Goal: Information Seeking & Learning: Find specific fact

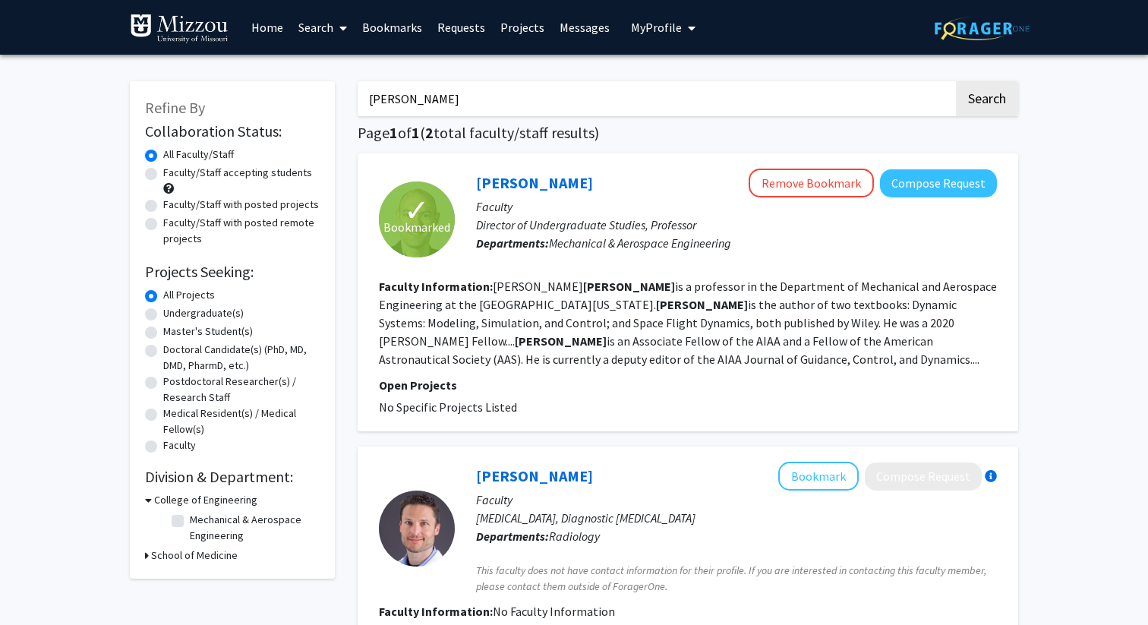
drag, startPoint x: 469, startPoint y: 94, endPoint x: 358, endPoint y: 94, distance: 110.9
click at [358, 94] on input "[PERSON_NAME]" at bounding box center [656, 98] width 596 height 35
type input "FILZ [PERSON_NAME]"
click at [956, 81] on button "Search" at bounding box center [987, 98] width 62 height 35
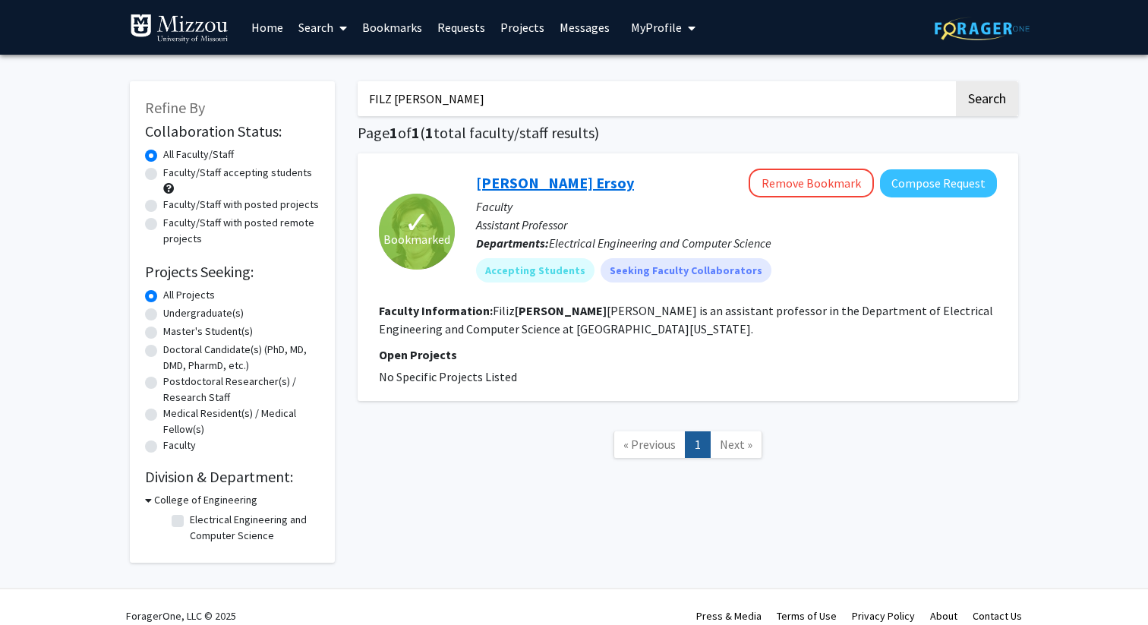
click at [532, 175] on link "[PERSON_NAME] Ersoy" at bounding box center [555, 182] width 158 height 19
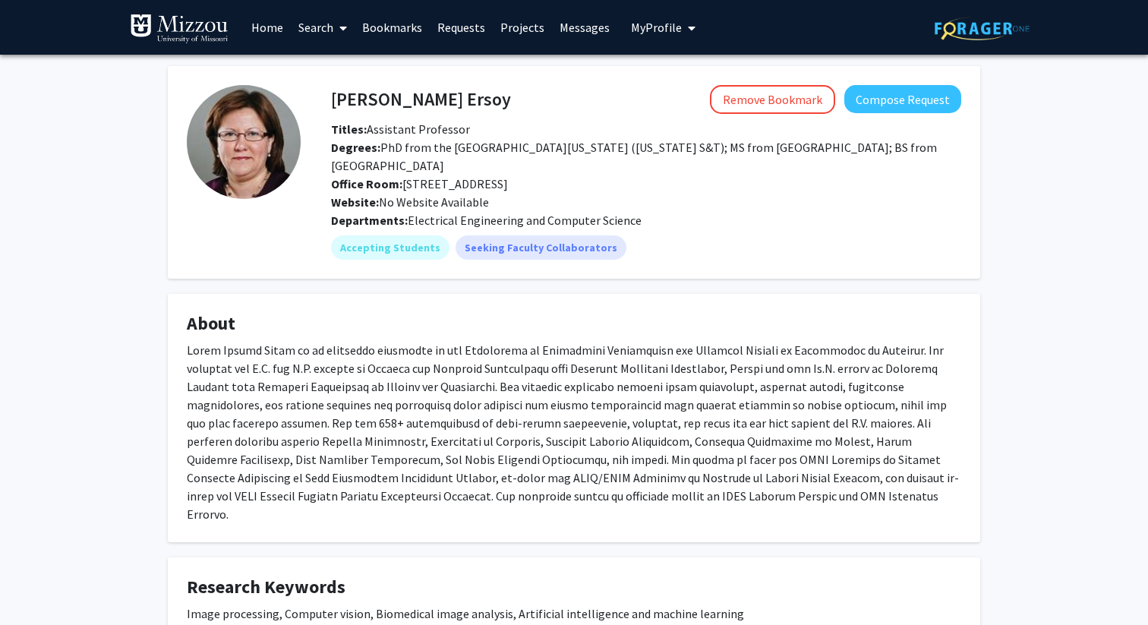
click at [314, 26] on link "Search" at bounding box center [323, 27] width 64 height 53
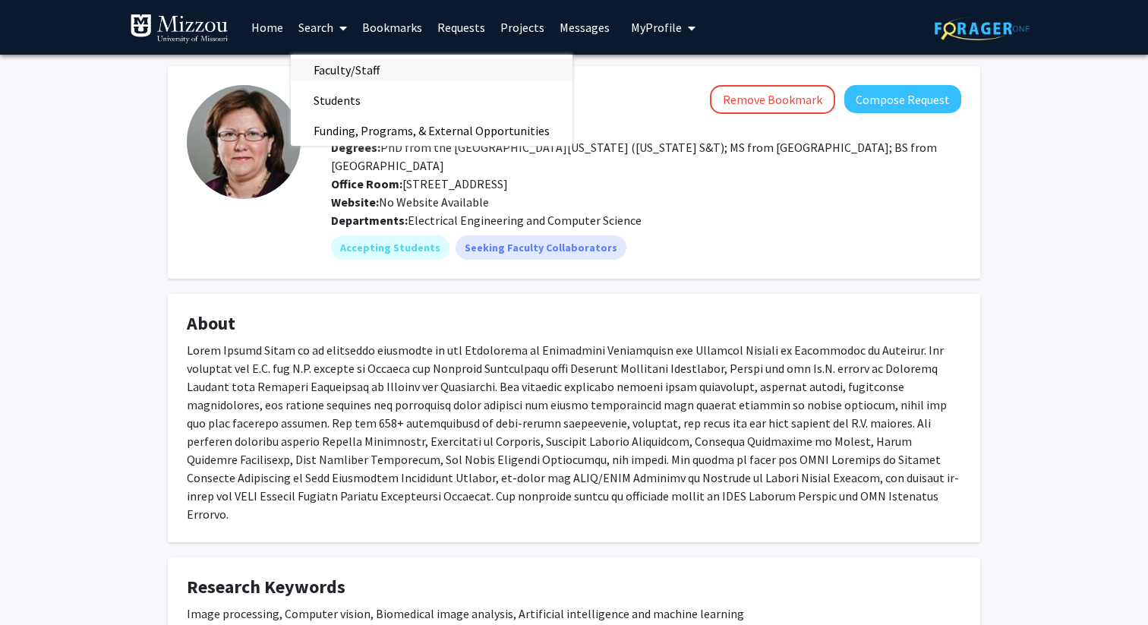
click at [365, 71] on span "Faculty/Staff" at bounding box center [347, 70] width 112 height 30
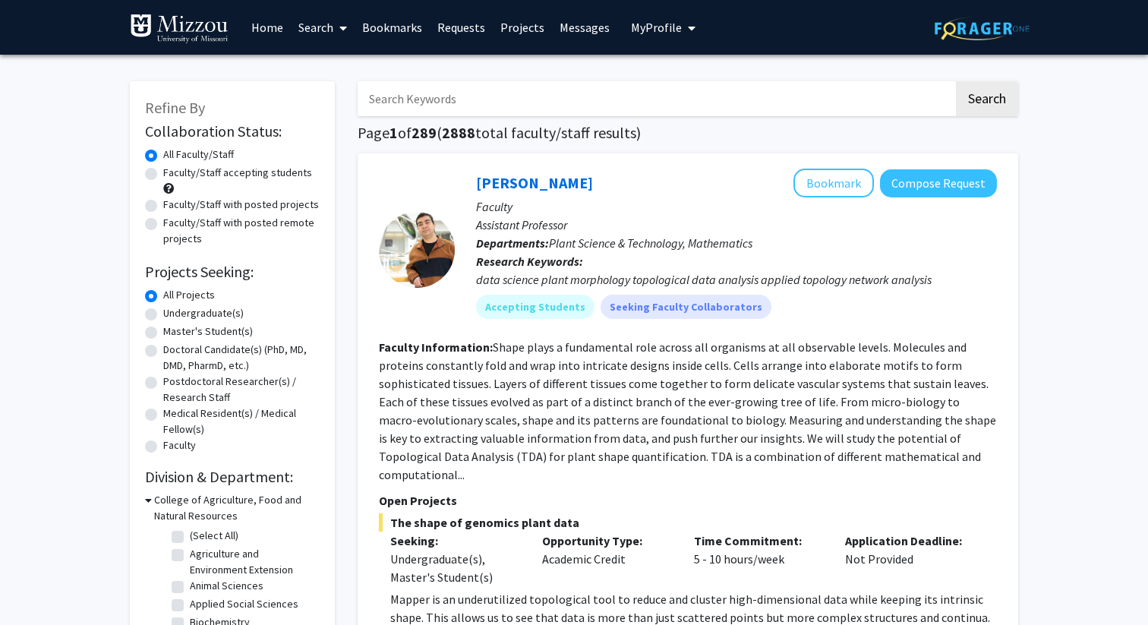
click at [387, 96] on input "Search Keywords" at bounding box center [656, 98] width 596 height 35
type input "[PERSON_NAME]"
click at [956, 81] on button "Search" at bounding box center [987, 98] width 62 height 35
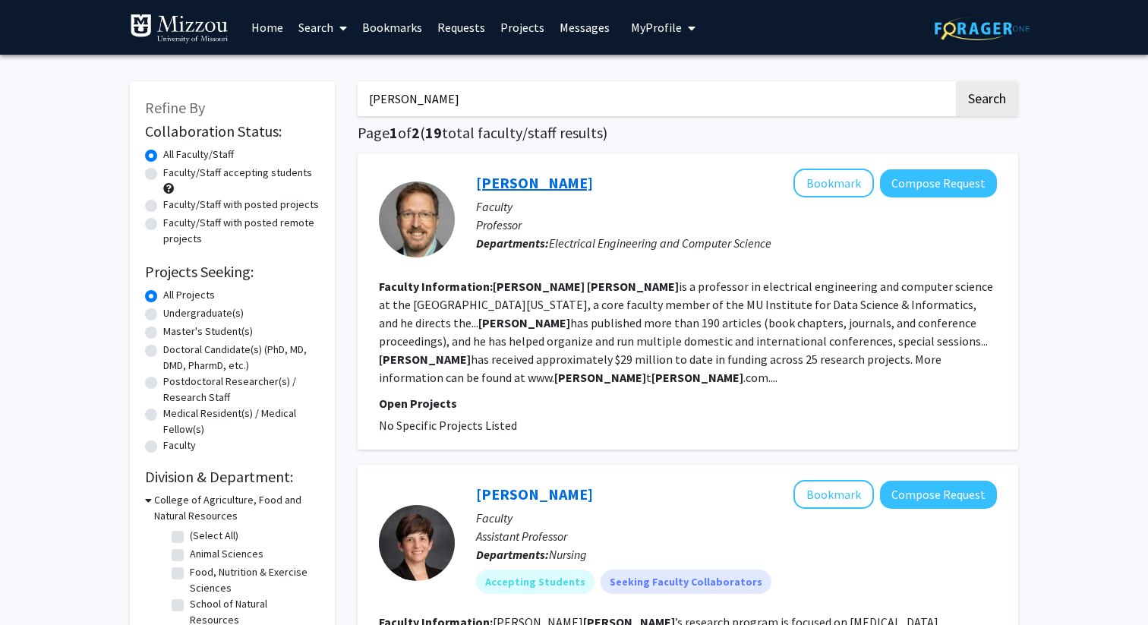
click at [501, 183] on link "[PERSON_NAME]" at bounding box center [534, 182] width 117 height 19
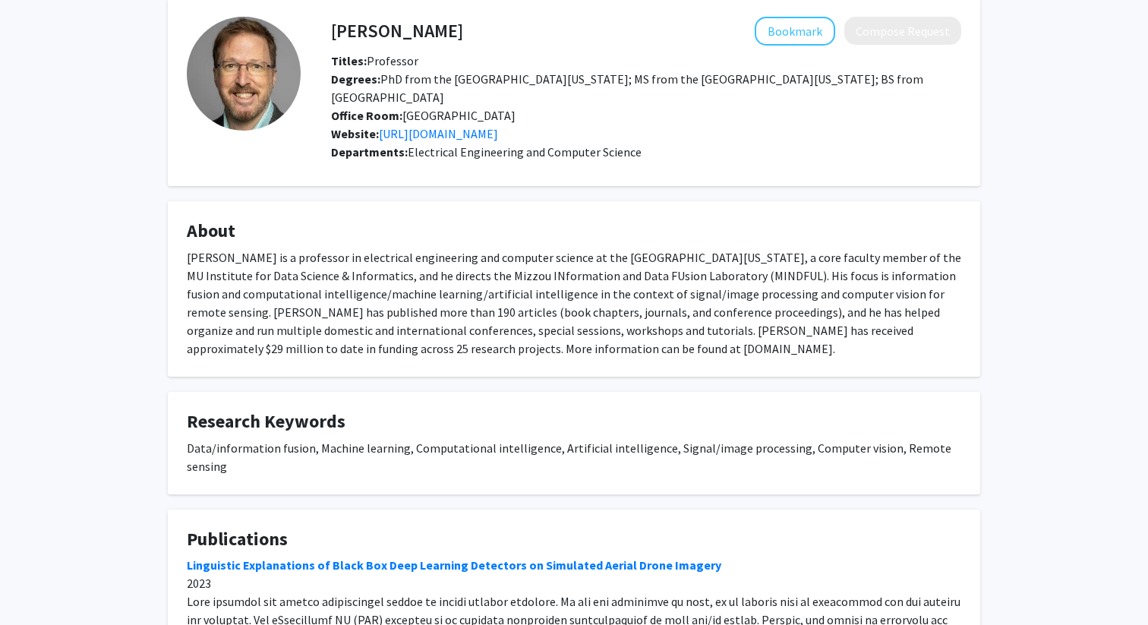
scroll to position [68, 0]
click at [283, 103] on img at bounding box center [244, 74] width 114 height 114
click at [276, 96] on img at bounding box center [244, 74] width 114 height 114
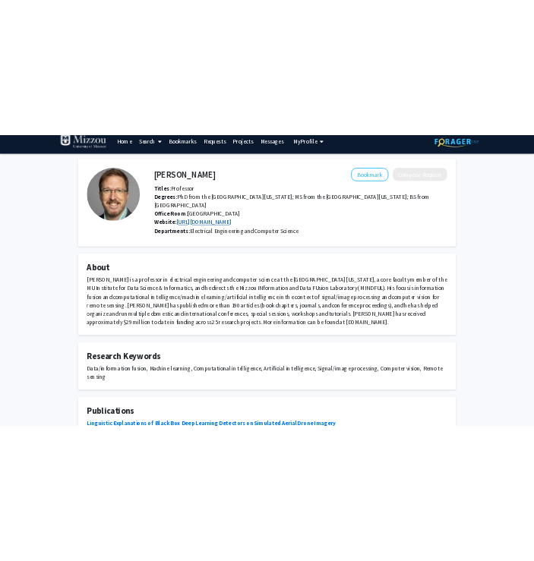
scroll to position [2, 0]
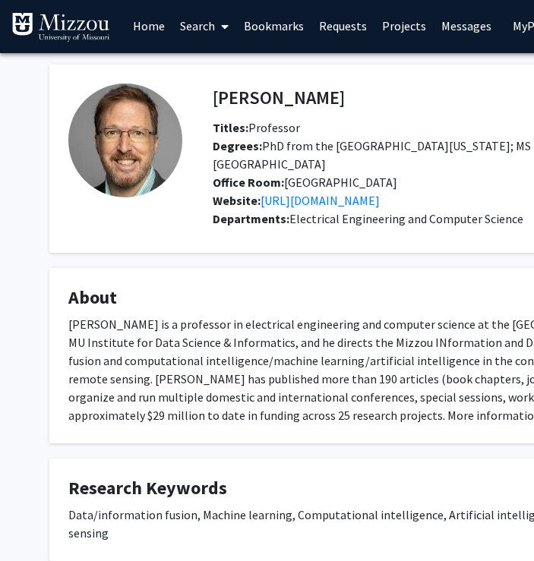
click at [220, 20] on span at bounding box center [222, 26] width 14 height 53
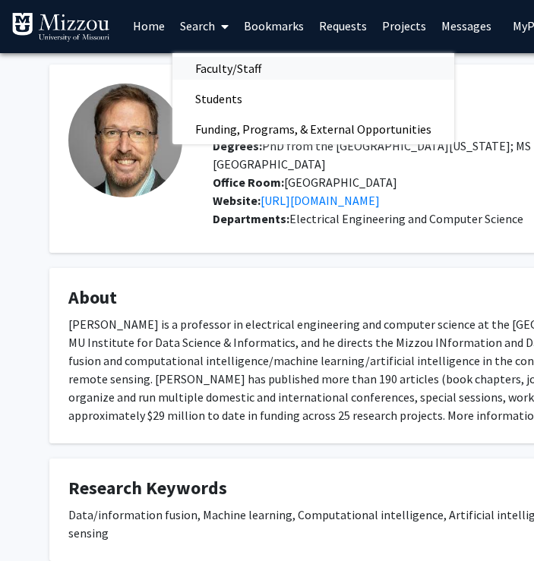
click at [244, 71] on span "Faculty/Staff" at bounding box center [228, 68] width 112 height 30
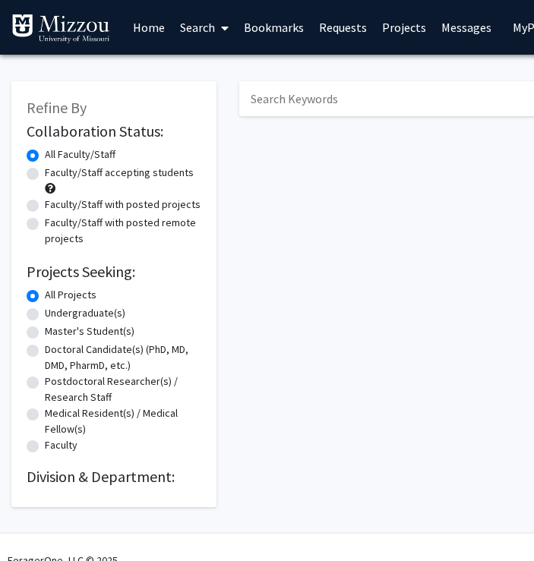
click at [287, 104] on input "Search Keywords" at bounding box center [537, 98] width 596 height 35
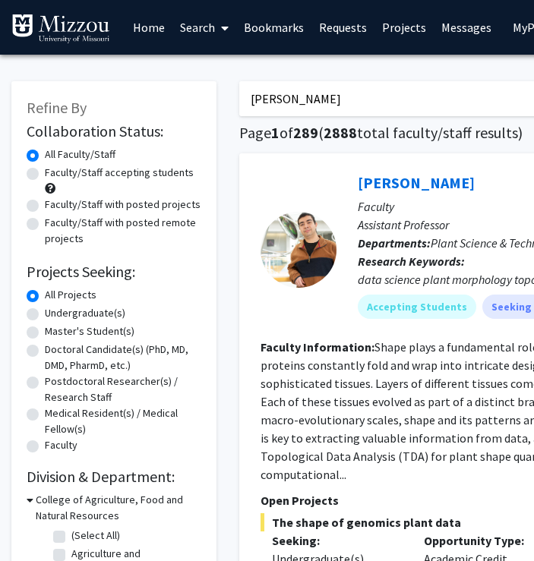
type input "[PERSON_NAME]"
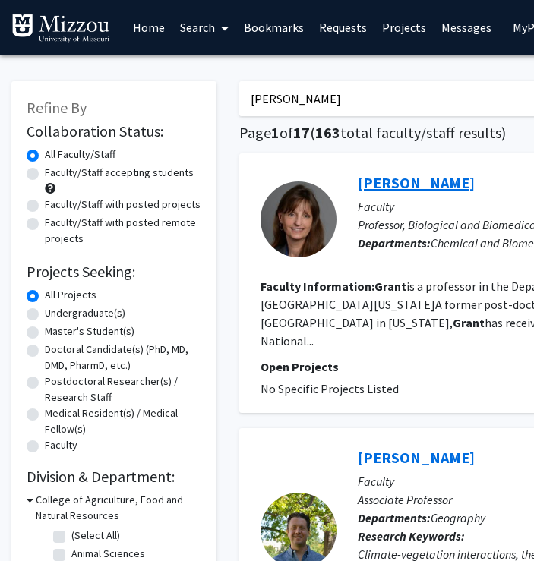
click at [386, 180] on link "[PERSON_NAME]" at bounding box center [416, 182] width 117 height 19
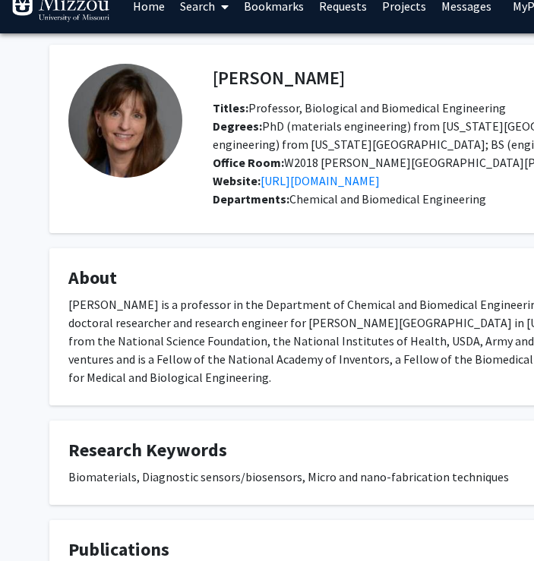
scroll to position [8, 0]
